Goal: Task Accomplishment & Management: Manage account settings

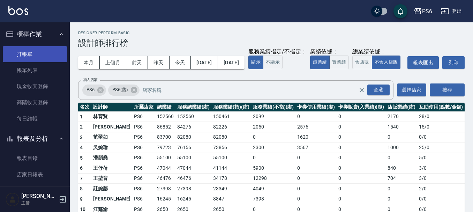
click at [37, 60] on link "打帳單" at bounding box center [35, 54] width 64 height 16
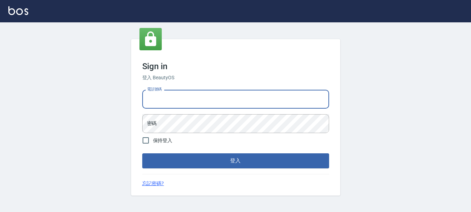
click at [186, 97] on input "電話號碼" at bounding box center [235, 99] width 187 height 19
type input "0983811952"
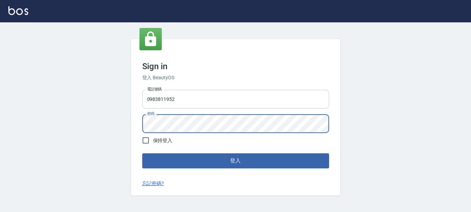
click at [142, 153] on button "登入" at bounding box center [235, 160] width 187 height 15
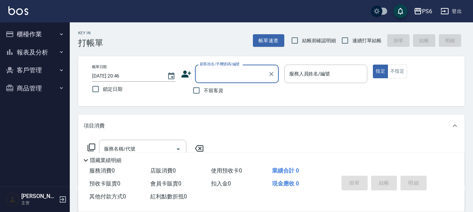
click at [23, 33] on button "櫃檯作業" at bounding box center [35, 34] width 64 height 18
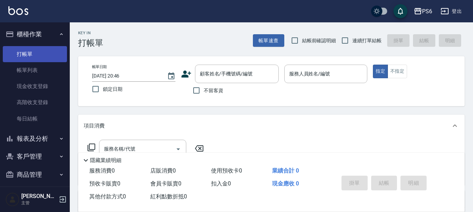
click at [35, 58] on link "打帳單" at bounding box center [35, 54] width 64 height 16
click at [360, 40] on span "連續打單結帳" at bounding box center [366, 40] width 29 height 7
click at [352, 40] on input "連續打單結帳" at bounding box center [344, 40] width 15 height 15
checkbox input "true"
click at [326, 82] on div "服務人員姓名/編號" at bounding box center [325, 73] width 83 height 18
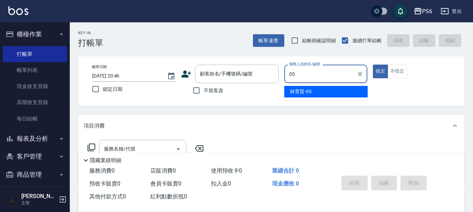
drag, startPoint x: 299, startPoint y: 87, endPoint x: 160, endPoint y: 146, distance: 151.1
click at [300, 87] on div "林育賢 -05" at bounding box center [325, 92] width 83 height 12
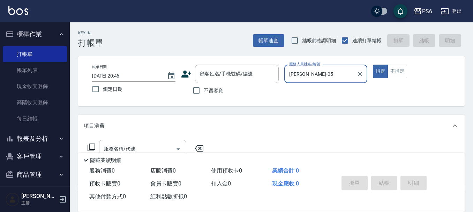
type input "林育賢-05"
click at [91, 145] on icon at bounding box center [91, 147] width 8 height 8
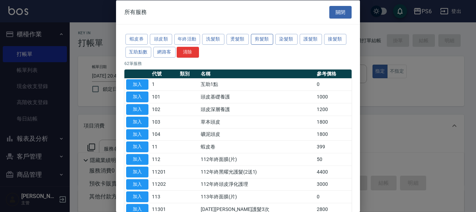
click at [271, 39] on button "剪髮類" at bounding box center [262, 39] width 22 height 11
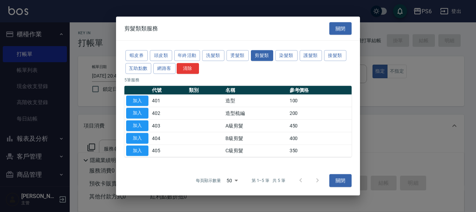
click at [244, 62] on div "蝦皮券 頭皮類 年終活動 洗髮類 燙髮類 剪髮類 染髮類 護髮類 接髮類 互助點數 網路客 清除" at bounding box center [237, 62] width 227 height 26
click at [244, 57] on button "燙髮類" at bounding box center [238, 55] width 22 height 11
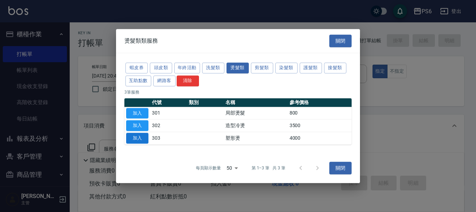
click at [142, 139] on button "加入" at bounding box center [137, 137] width 22 height 11
type input "塑形燙(303)"
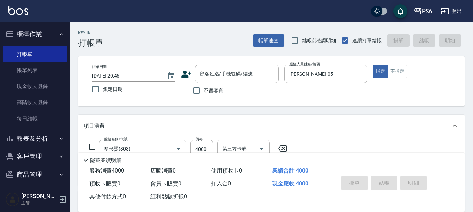
click at [215, 92] on span "不留客資" at bounding box center [214, 90] width 20 height 7
click at [204, 92] on input "不留客資" at bounding box center [196, 90] width 15 height 15
checkbox input "true"
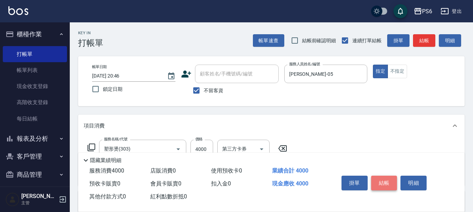
click at [379, 183] on button "結帳" at bounding box center [384, 182] width 26 height 15
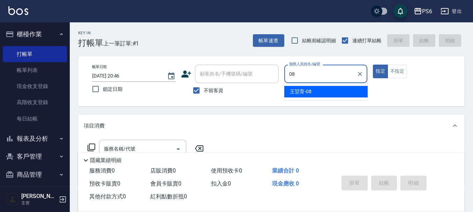
drag, startPoint x: 325, startPoint y: 82, endPoint x: 323, endPoint y: 103, distance: 21.3
click at [325, 82] on div "08 服務人員姓名/編號" at bounding box center [325, 73] width 83 height 18
click at [322, 96] on div "王堃育 -08" at bounding box center [325, 92] width 83 height 12
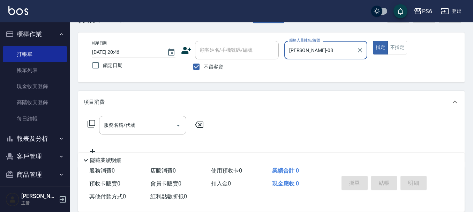
scroll to position [35, 0]
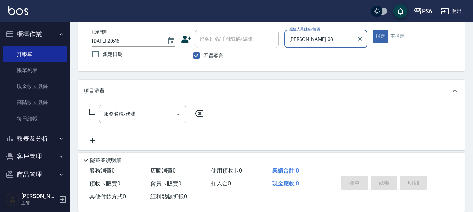
type input "王堃育-08"
click at [93, 112] on icon at bounding box center [91, 112] width 8 height 8
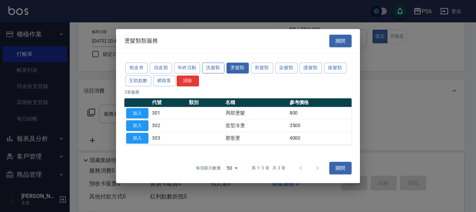
click at [215, 70] on button "洗髮類" at bounding box center [213, 67] width 22 height 11
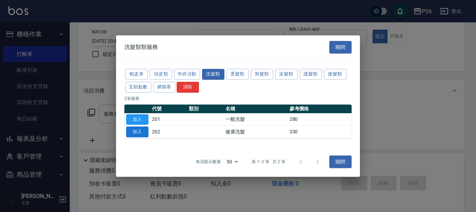
click at [137, 131] on button "加入" at bounding box center [137, 131] width 22 height 11
type input "健康洗髮(202)"
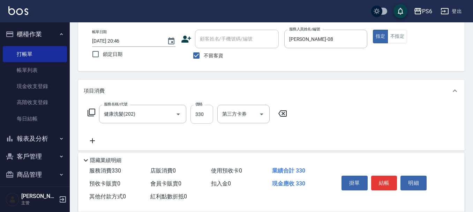
click at [200, 115] on input "330" at bounding box center [201, 114] width 23 height 19
type input "350"
click at [385, 182] on button "結帳" at bounding box center [384, 182] width 26 height 15
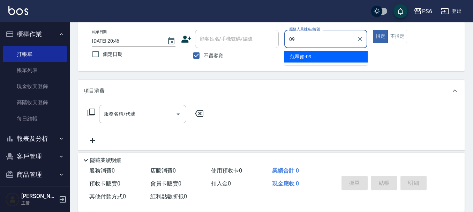
click at [328, 61] on div "范翠如 -09" at bounding box center [325, 57] width 83 height 12
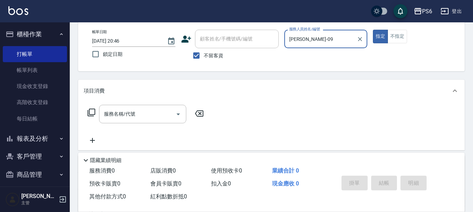
type input "范翠如-09"
click at [87, 109] on div "服務名稱/代號 服務名稱/代號" at bounding box center [146, 114] width 124 height 18
click at [88, 113] on icon at bounding box center [92, 112] width 8 height 8
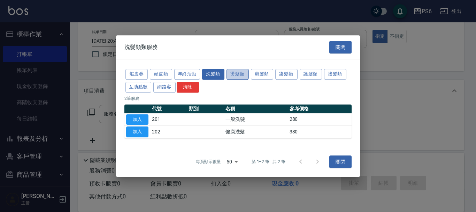
click at [243, 74] on button "燙髮類" at bounding box center [238, 74] width 22 height 11
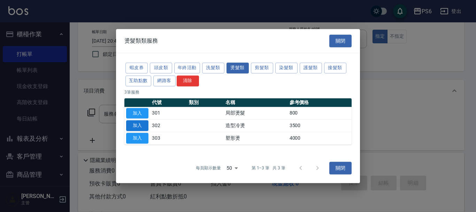
click at [139, 125] on button "加入" at bounding box center [137, 125] width 22 height 11
type input "造型冷燙(302)"
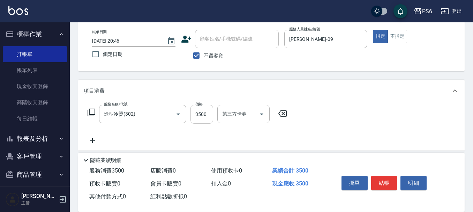
click at [200, 116] on input "3500" at bounding box center [201, 114] width 23 height 19
type input "1300"
click at [389, 177] on button "結帳" at bounding box center [384, 182] width 26 height 15
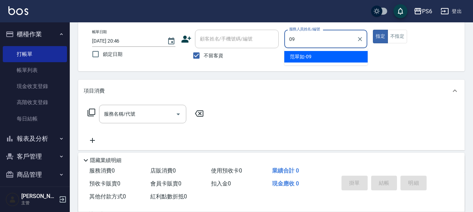
click at [353, 56] on div "范翠如 -09" at bounding box center [325, 57] width 83 height 12
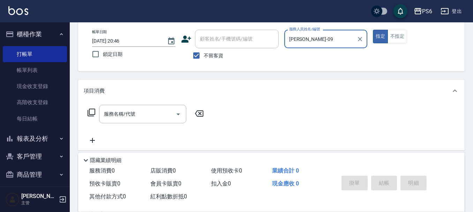
type input "范翠如-09"
click at [91, 112] on icon at bounding box center [91, 112] width 8 height 8
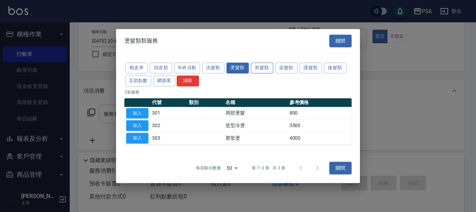
click at [264, 68] on button "剪髮類" at bounding box center [262, 67] width 22 height 11
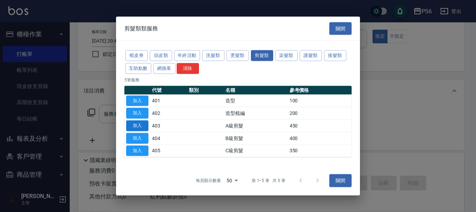
click at [137, 127] on button "加入" at bounding box center [137, 125] width 22 height 11
type input "A級剪髮(403)"
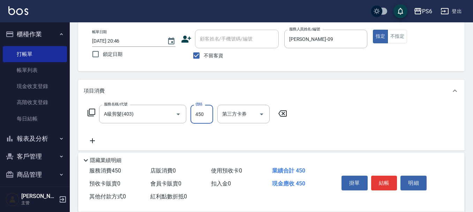
click at [196, 115] on input "450" at bounding box center [201, 114] width 23 height 19
type input "750"
click at [384, 178] on button "結帳" at bounding box center [384, 182] width 26 height 15
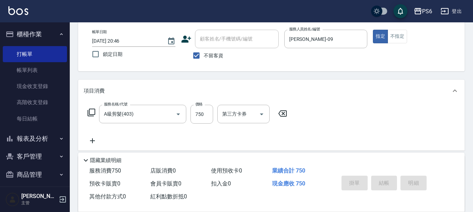
type input "2025/08/25 20:47"
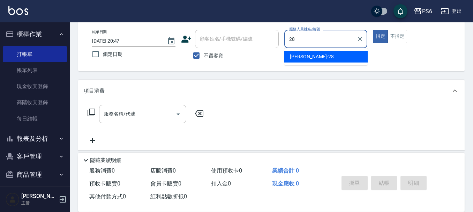
click at [306, 62] on div "康永偉 -28" at bounding box center [325, 57] width 83 height 12
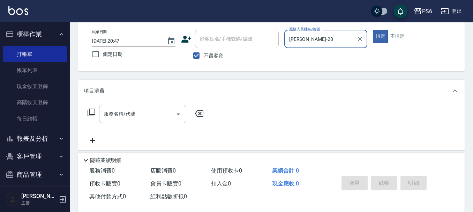
type input "康永偉-28"
click at [92, 115] on icon at bounding box center [91, 112] width 8 height 8
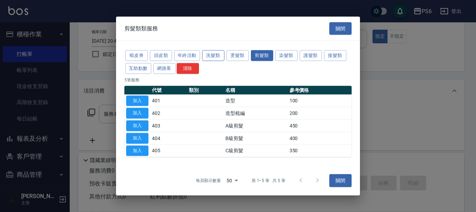
click at [217, 56] on button "洗髮類" at bounding box center [213, 55] width 22 height 11
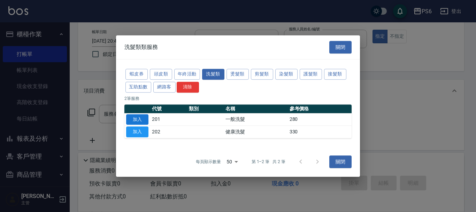
click at [144, 116] on button "加入" at bounding box center [137, 119] width 22 height 11
type input "一般洗髮(201)"
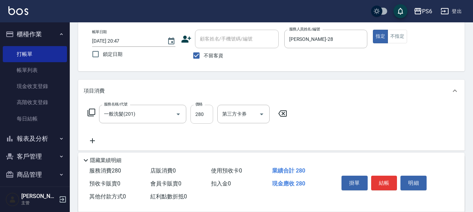
click at [208, 113] on input "280" at bounding box center [201, 114] width 23 height 19
type input "300"
click at [387, 182] on button "結帳" at bounding box center [384, 182] width 26 height 15
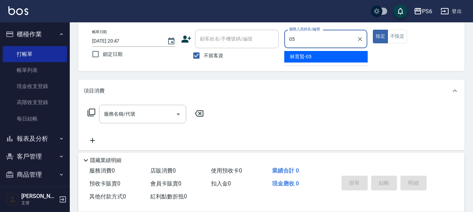
click at [328, 62] on div "林育賢 -05" at bounding box center [325, 57] width 83 height 12
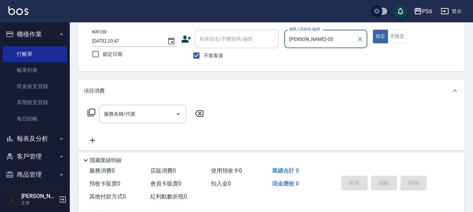
type input "林育賢-05"
click at [92, 113] on icon at bounding box center [91, 112] width 8 height 8
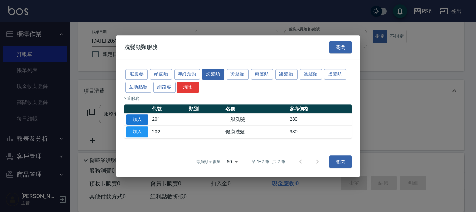
click at [147, 120] on button "加入" at bounding box center [137, 119] width 22 height 11
type input "一般洗髮(201)"
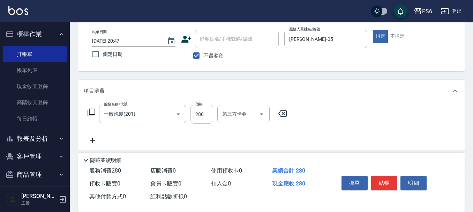
click at [210, 114] on input "280" at bounding box center [201, 114] width 23 height 19
type input "300"
drag, startPoint x: 388, startPoint y: 178, endPoint x: 381, endPoint y: 182, distance: 8.1
click at [387, 180] on button "結帳" at bounding box center [384, 182] width 26 height 15
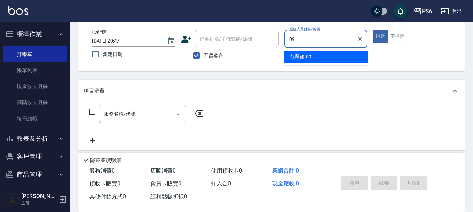
click at [308, 59] on span "范翠如 -09" at bounding box center [301, 56] width 22 height 7
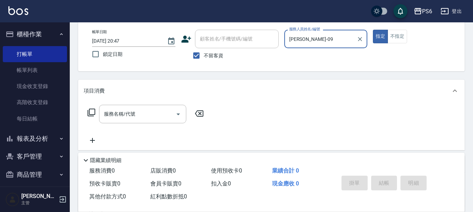
type input "范翠如-09"
click at [94, 110] on icon at bounding box center [91, 112] width 8 height 8
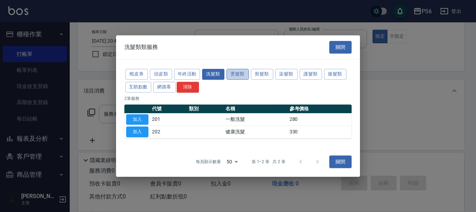
click at [240, 75] on button "燙髮類" at bounding box center [238, 74] width 22 height 11
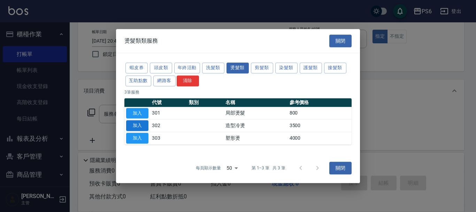
click at [137, 126] on button "加入" at bounding box center [137, 125] width 22 height 11
type input "造型冷燙(302)"
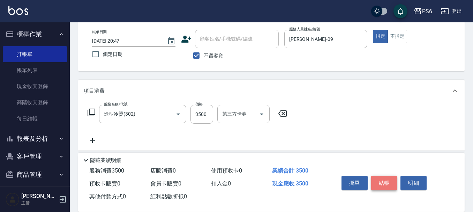
click at [389, 181] on button "結帳" at bounding box center [384, 182] width 26 height 15
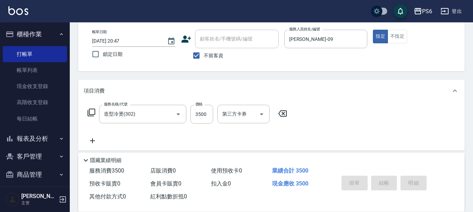
type input "2025/08/25 20:48"
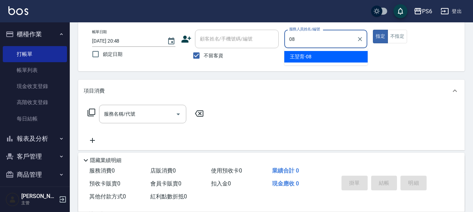
click at [320, 54] on div "王堃育 -08" at bounding box center [325, 57] width 83 height 12
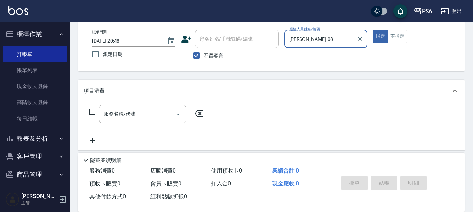
type input "王堃育-08"
click at [92, 113] on icon at bounding box center [91, 112] width 8 height 8
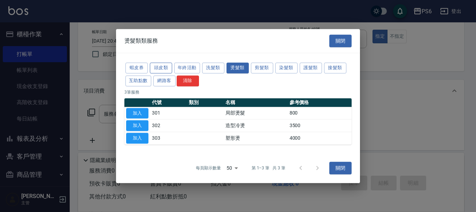
click at [168, 67] on button "頭皮類" at bounding box center [161, 67] width 22 height 11
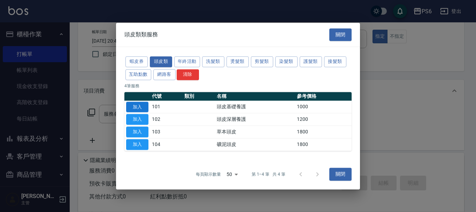
click at [134, 106] on button "加入" at bounding box center [137, 106] width 22 height 11
type input "頭皮基礎養護(101)"
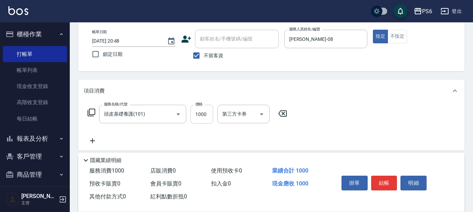
click at [209, 121] on input "1000" at bounding box center [201, 114] width 23 height 19
type input "899"
click at [384, 179] on button "結帳" at bounding box center [384, 182] width 26 height 15
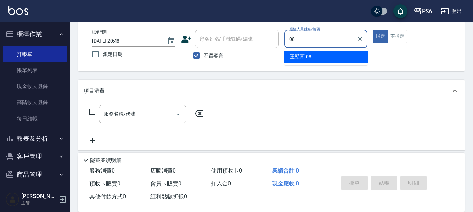
click at [322, 55] on div "王堃育 -08" at bounding box center [325, 57] width 83 height 12
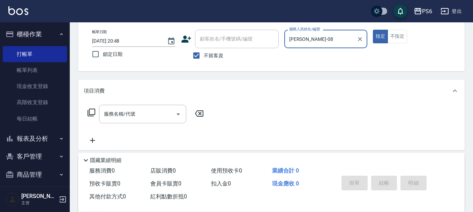
type input "王堃育-08"
click at [93, 114] on icon at bounding box center [92, 112] width 8 height 8
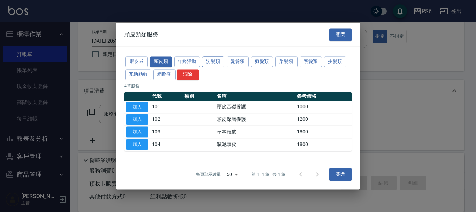
click at [208, 62] on button "洗髮類" at bounding box center [213, 61] width 22 height 11
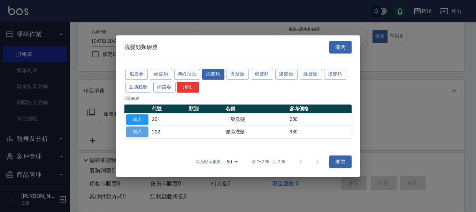
click at [129, 133] on button "加入" at bounding box center [137, 131] width 22 height 11
type input "健康洗髮(202)"
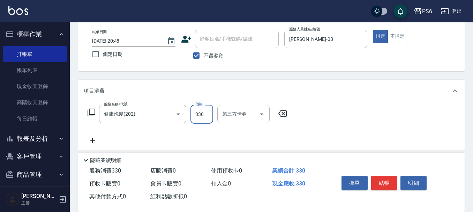
click at [205, 111] on input "330" at bounding box center [201, 114] width 23 height 19
type input "350"
click at [383, 177] on button "結帳" at bounding box center [384, 182] width 26 height 15
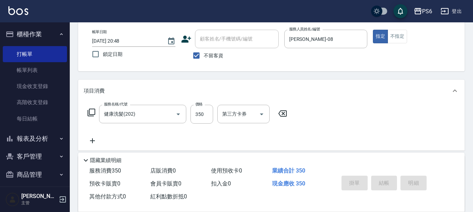
type input "2025/08/25 21:03"
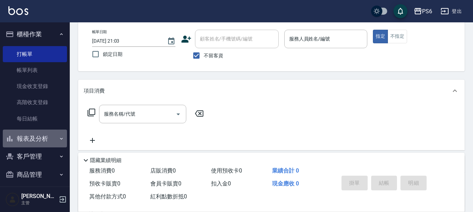
click at [40, 139] on button "報表及分析" at bounding box center [35, 138] width 64 height 18
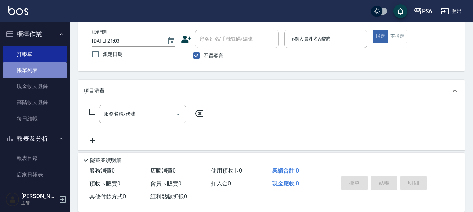
click at [45, 71] on link "帳單列表" at bounding box center [35, 70] width 64 height 16
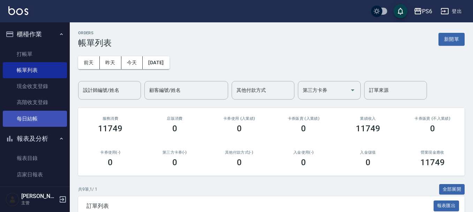
click at [41, 121] on link "每日結帳" at bounding box center [35, 119] width 64 height 16
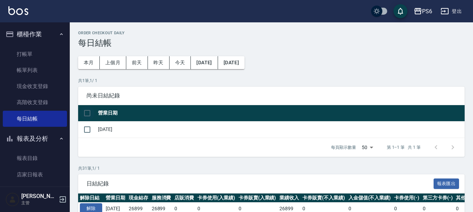
click at [85, 115] on input "checkbox" at bounding box center [87, 113] width 15 height 15
checkbox input "true"
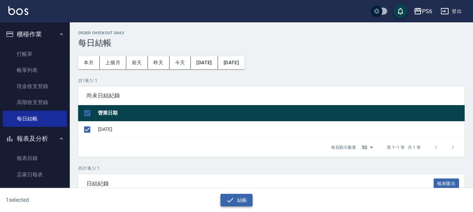
click at [242, 202] on button "結帳" at bounding box center [236, 199] width 32 height 13
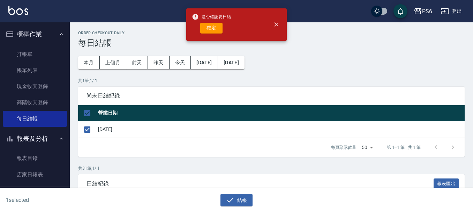
click at [210, 34] on div "是否確認要日結 確定" at bounding box center [211, 24] width 39 height 28
click at [210, 30] on button "確定" at bounding box center [211, 28] width 22 height 11
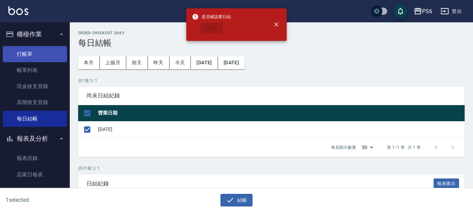
checkbox input "false"
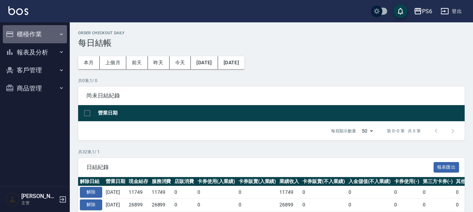
click at [39, 38] on button "櫃檯作業" at bounding box center [35, 34] width 64 height 18
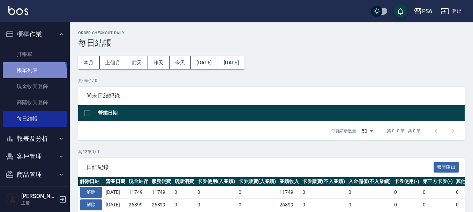
click at [33, 76] on link "帳單列表" at bounding box center [35, 70] width 64 height 16
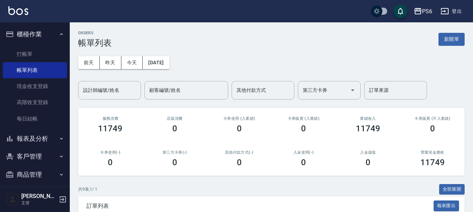
click at [46, 145] on button "報表及分析" at bounding box center [35, 138] width 64 height 18
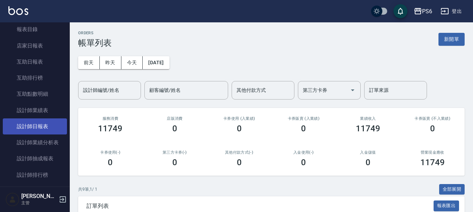
scroll to position [139, 0]
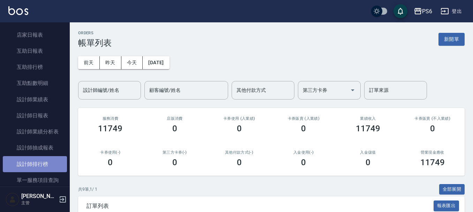
click at [38, 163] on link "設計師排行榜" at bounding box center [35, 164] width 64 height 16
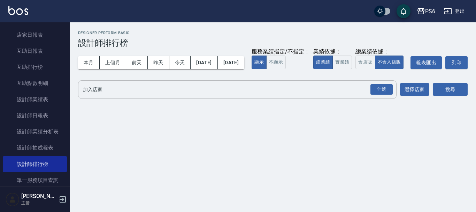
click at [145, 96] on input "加入店家" at bounding box center [232, 89] width 302 height 12
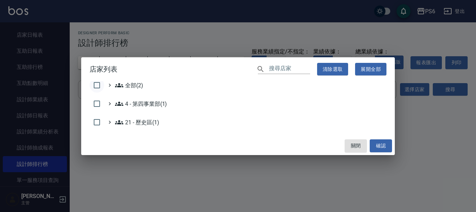
click at [95, 85] on input "checkbox" at bounding box center [97, 85] width 15 height 15
checkbox input "true"
click at [374, 147] on button "確認" at bounding box center [381, 145] width 22 height 13
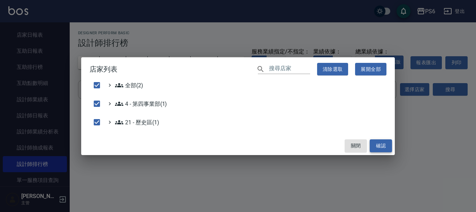
checkbox input "false"
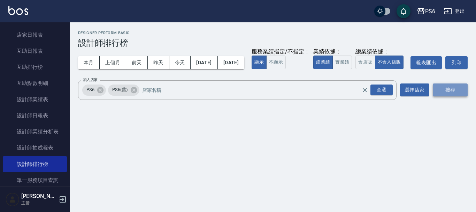
click at [452, 96] on button "搜尋" at bounding box center [450, 89] width 35 height 13
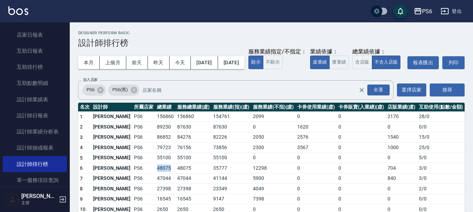
drag, startPoint x: 135, startPoint y: 181, endPoint x: 154, endPoint y: 181, distance: 19.5
click at [154, 173] on tr "6 王堃育 PS6 48075 48075 35777 12298 0 0 704 3 / 0" at bounding box center [271, 168] width 386 height 10
